Goal: Task Accomplishment & Management: Manage account settings

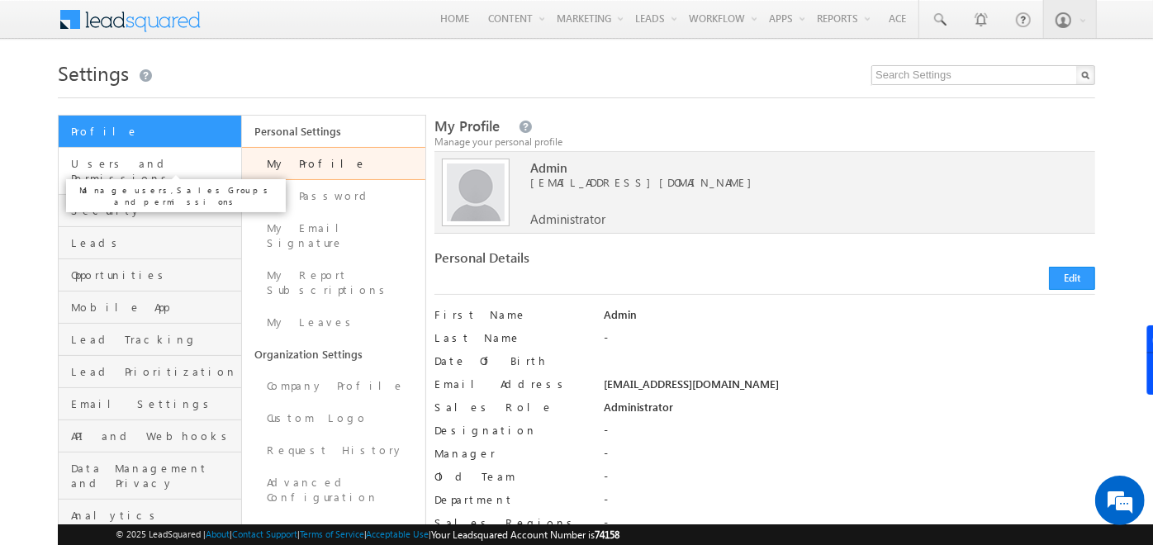
click at [174, 167] on span "Users and Permissions" at bounding box center [154, 171] width 166 height 30
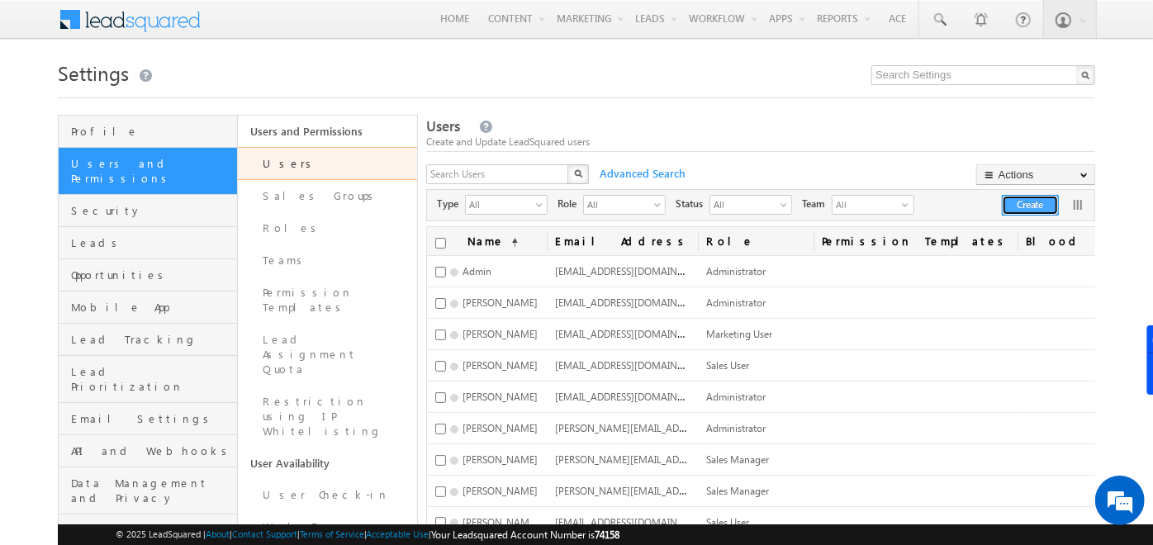
click at [1020, 212] on button "Create" at bounding box center [1030, 205] width 57 height 21
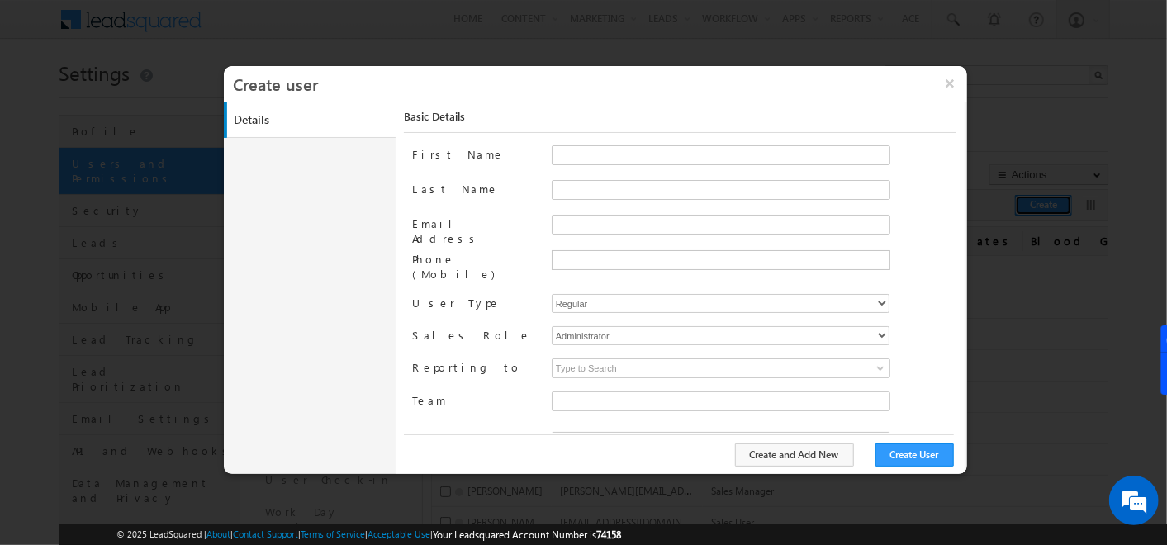
type input "f26bfe00-8d9c-11ec-8597-0681fe0b10f8"
click at [602, 326] on select "Administrator Marketing User Sales Manager Sales User" at bounding box center [721, 335] width 338 height 19
click at [521, 359] on label "Reporting to" at bounding box center [475, 367] width 126 height 17
click at [602, 294] on select "Regular Mobile Marvin MarvinLite Service Cloud Sales + Service" at bounding box center [721, 303] width 338 height 19
click at [516, 294] on label "User Type" at bounding box center [475, 302] width 126 height 17
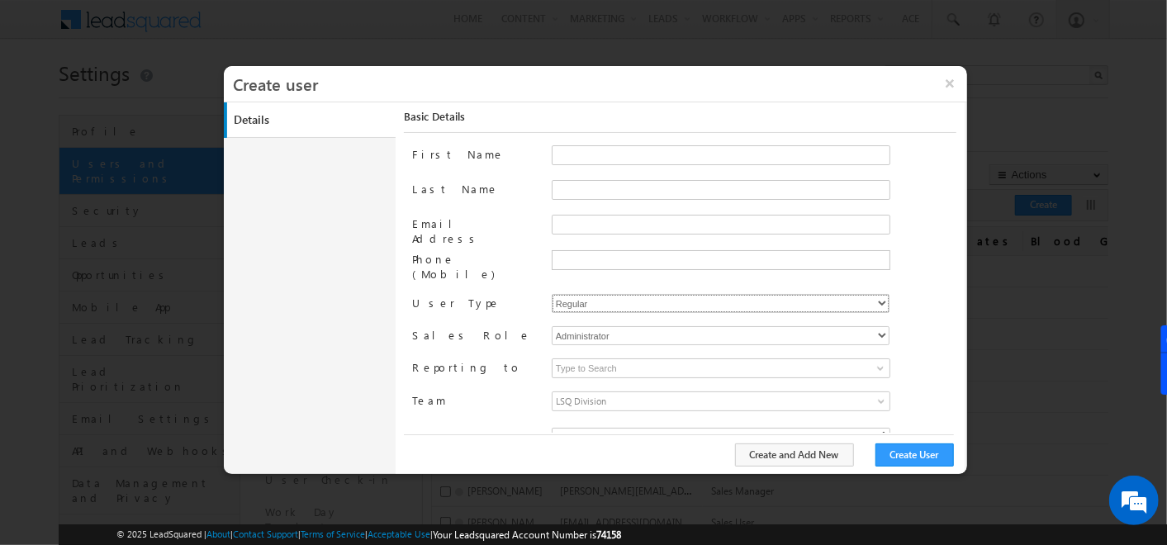
click at [587, 294] on select "Regular Mobile Marvin MarvinLite Service Cloud Sales + Service" at bounding box center [721, 303] width 338 height 19
click at [959, 78] on button "×" at bounding box center [950, 83] width 36 height 35
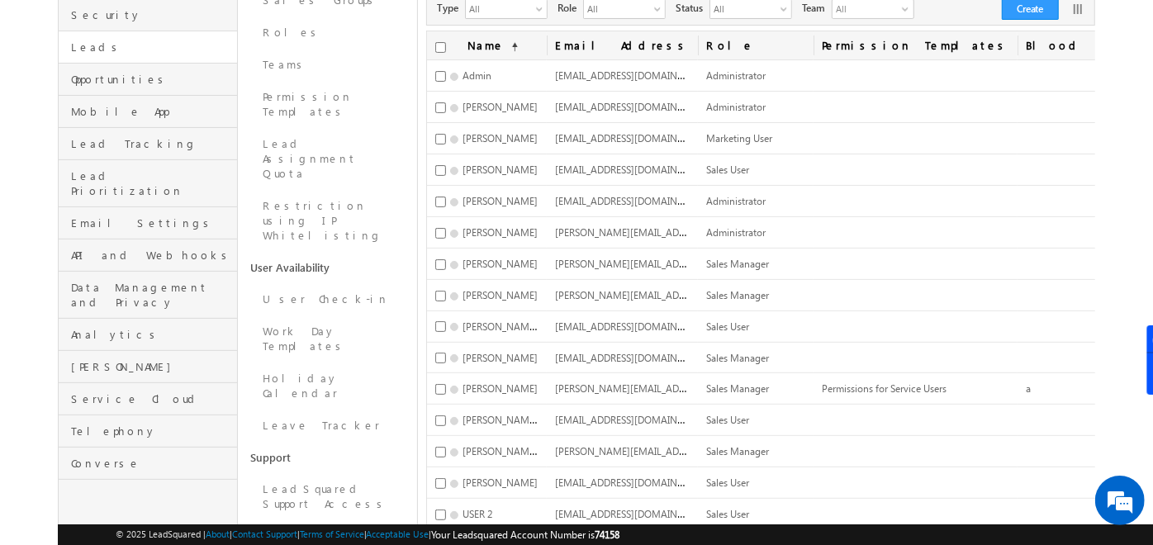
scroll to position [196, 0]
click at [122, 392] on span "Service Cloud" at bounding box center [152, 399] width 162 height 15
